Goal: Task Accomplishment & Management: Use online tool/utility

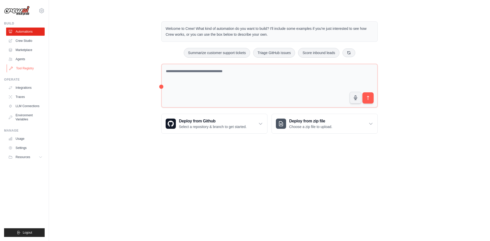
click at [30, 67] on link "Tool Registry" at bounding box center [26, 68] width 39 height 8
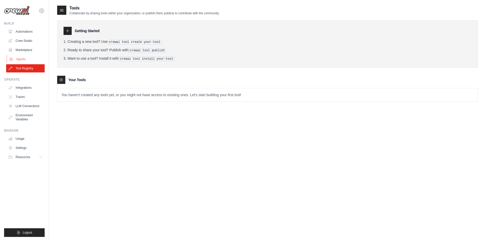
click at [31, 59] on link "Agents" at bounding box center [26, 59] width 39 height 8
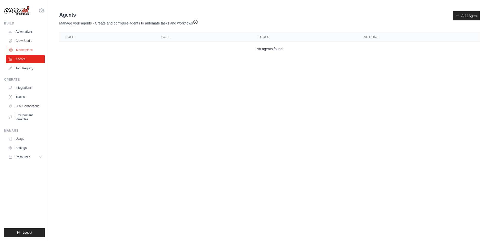
click at [30, 51] on link "Marketplace" at bounding box center [26, 50] width 39 height 8
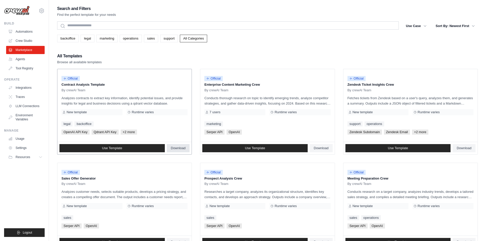
click at [181, 146] on span "Download" at bounding box center [178, 148] width 15 height 4
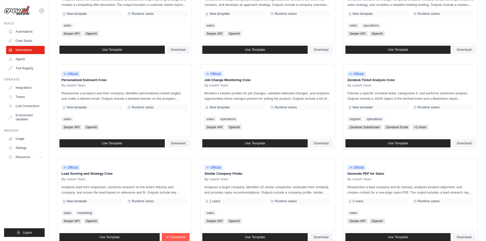
scroll to position [232, 0]
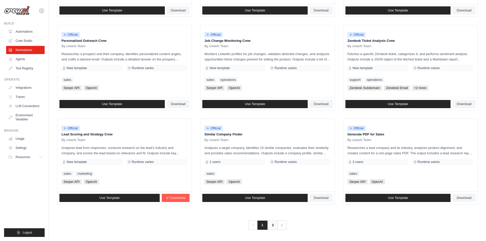
click at [270, 223] on link "2" at bounding box center [272, 225] width 10 height 9
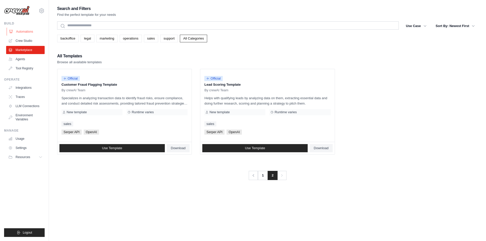
click at [27, 31] on link "Automations" at bounding box center [26, 32] width 39 height 8
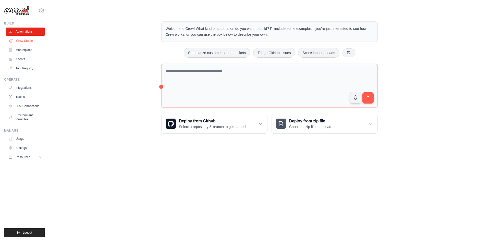
click at [28, 40] on link "Crew Studio" at bounding box center [26, 41] width 39 height 8
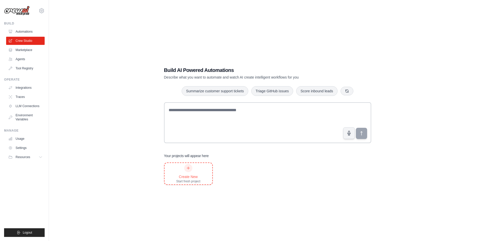
click at [183, 174] on div "Create New" at bounding box center [188, 176] width 24 height 5
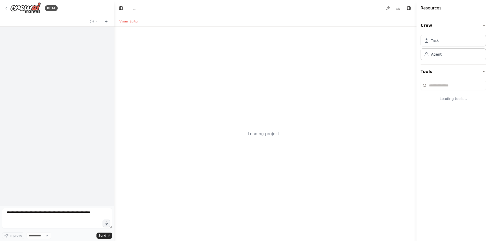
select select "****"
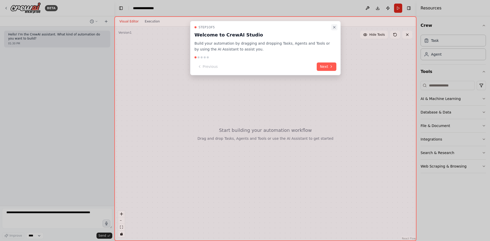
click at [333, 29] on icon "Close walkthrough" at bounding box center [334, 27] width 4 height 4
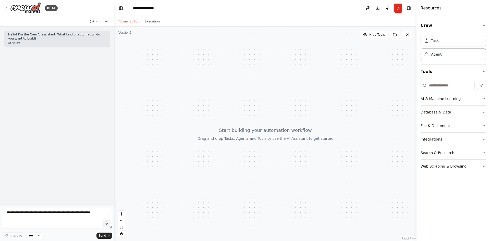
click at [465, 113] on button "Database & Data" at bounding box center [452, 112] width 65 height 13
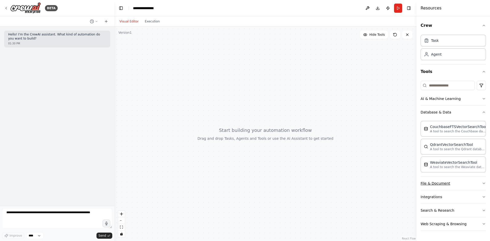
click at [443, 184] on button "File & Document" at bounding box center [452, 183] width 65 height 13
